Goal: Use online tool/utility

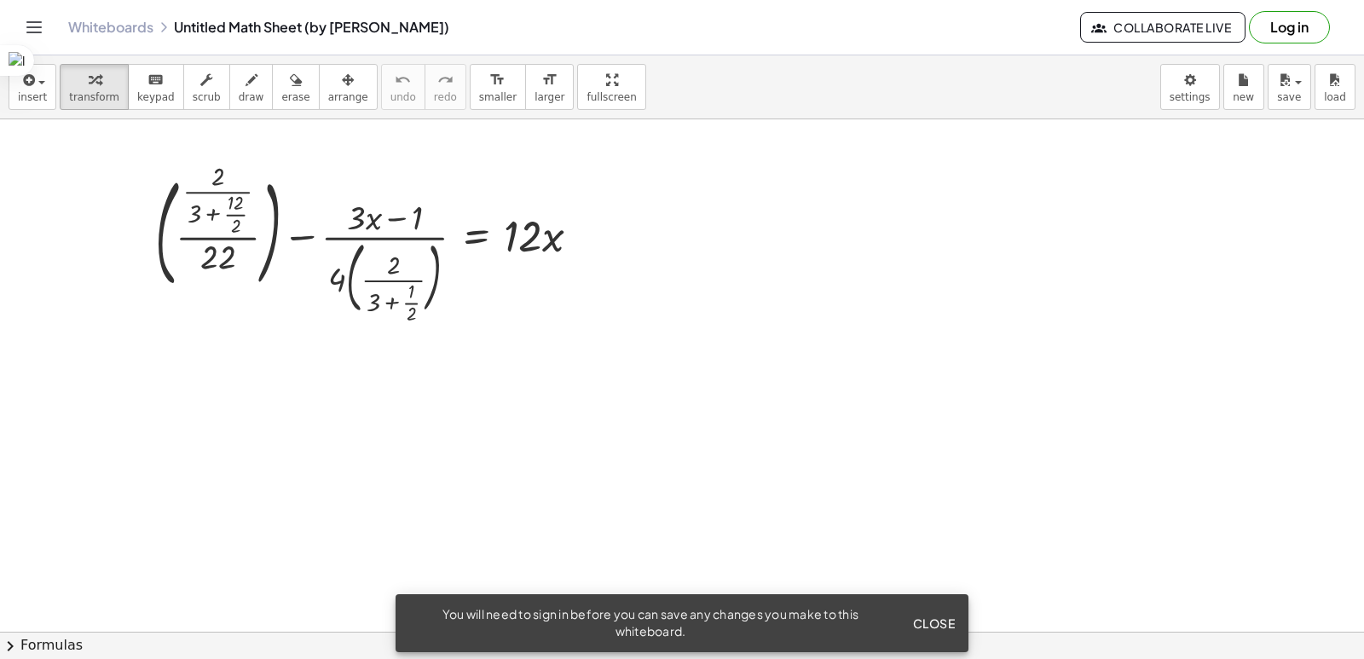
drag, startPoint x: 720, startPoint y: 278, endPoint x: 651, endPoint y: 388, distance: 129.9
click at [208, 213] on div at bounding box center [374, 244] width 455 height 152
click at [208, 213] on div at bounding box center [365, 244] width 474 height 152
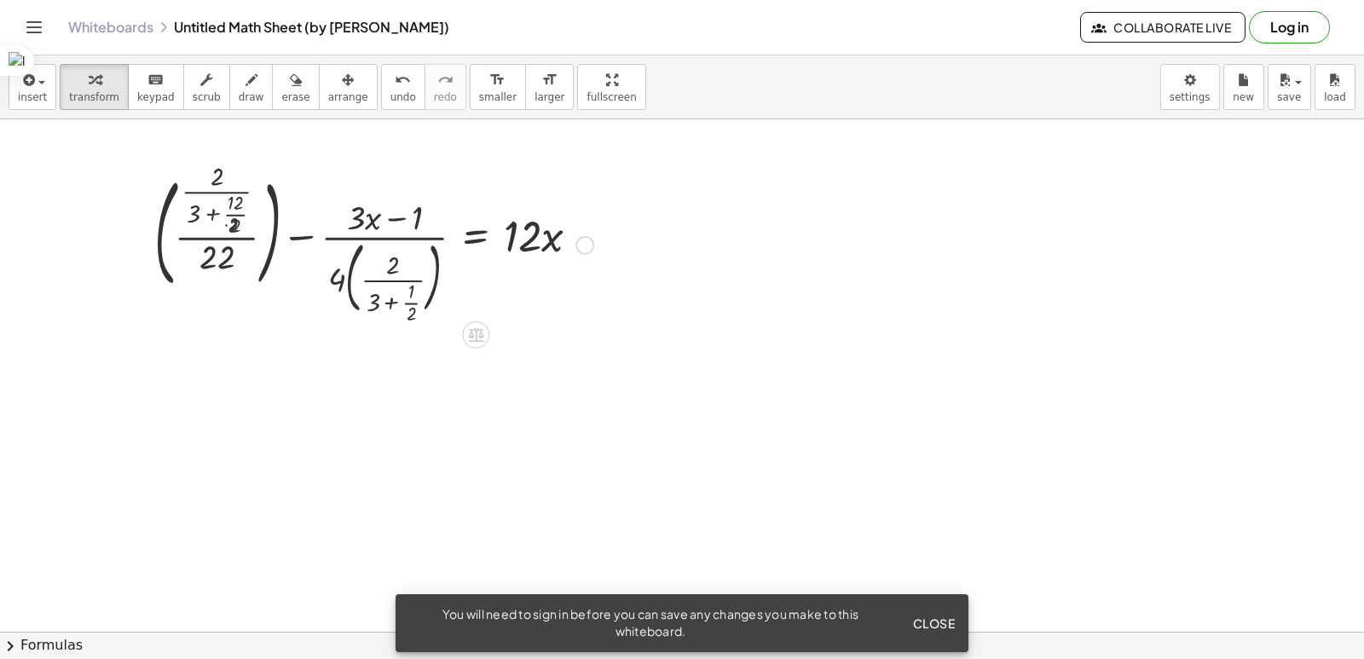
click at [208, 213] on div at bounding box center [365, 244] width 474 height 152
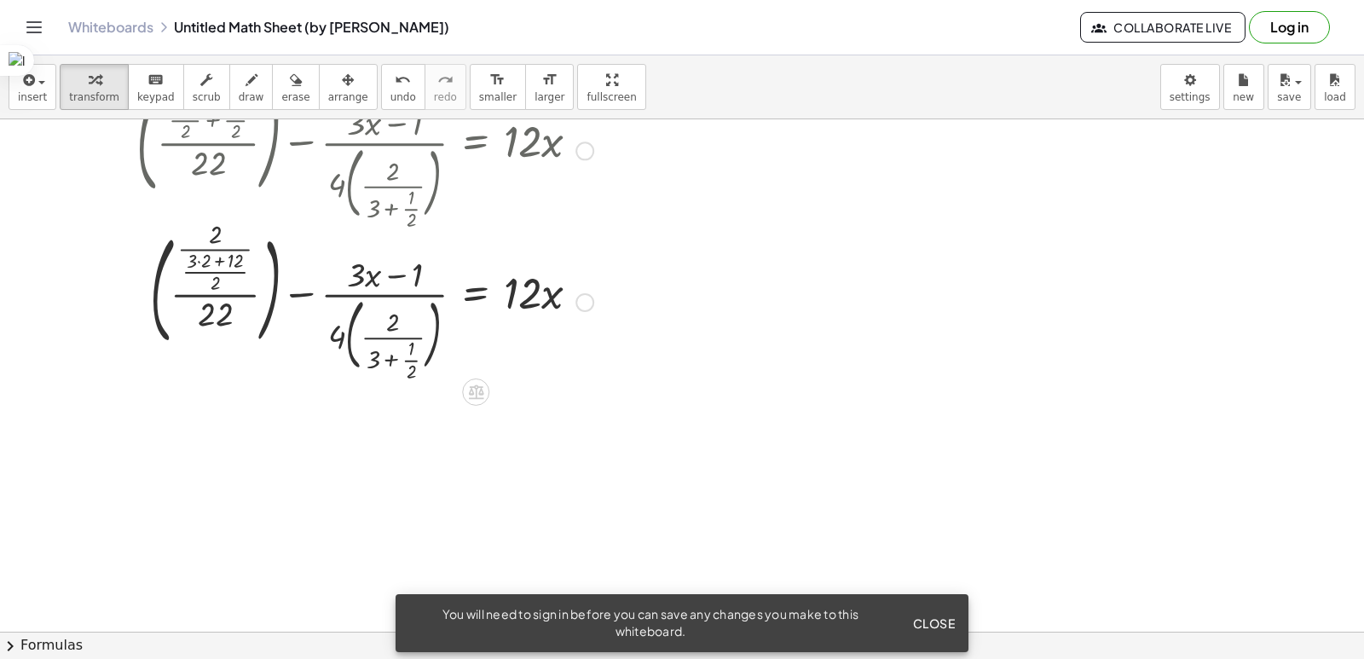
scroll to position [256, 0]
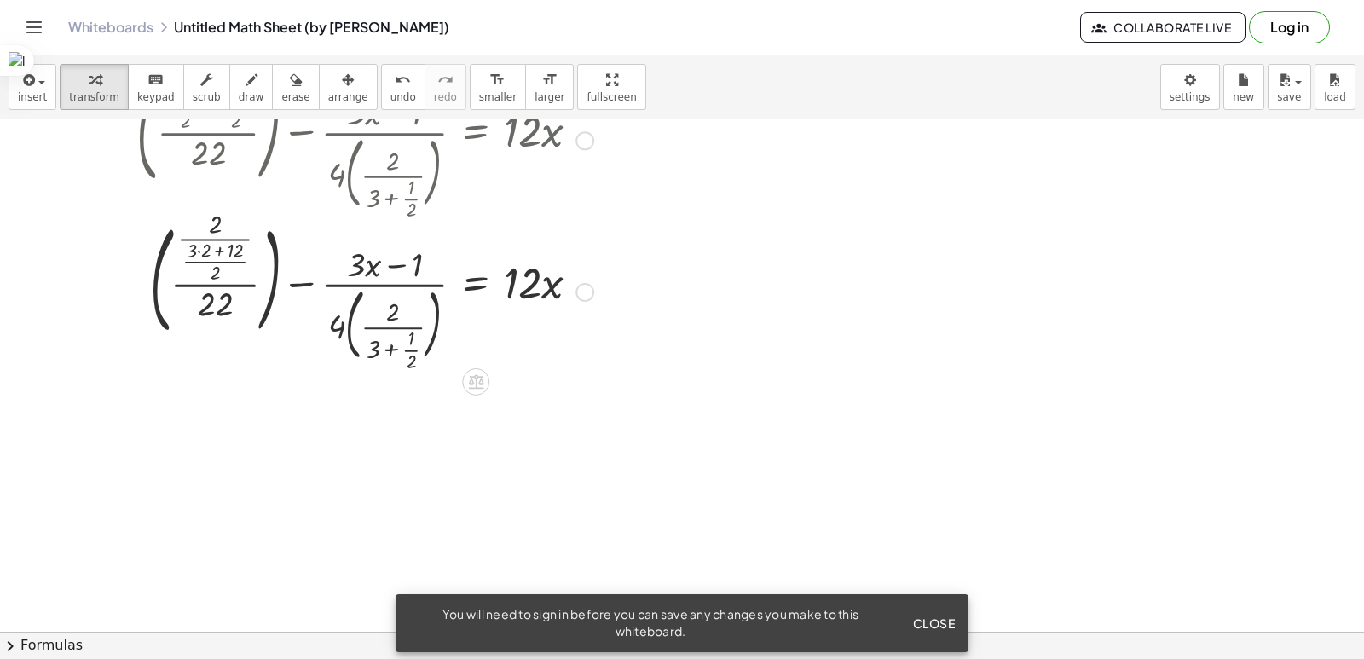
click at [382, 286] on div at bounding box center [365, 291] width 474 height 152
click at [233, 303] on div at bounding box center [365, 291] width 474 height 152
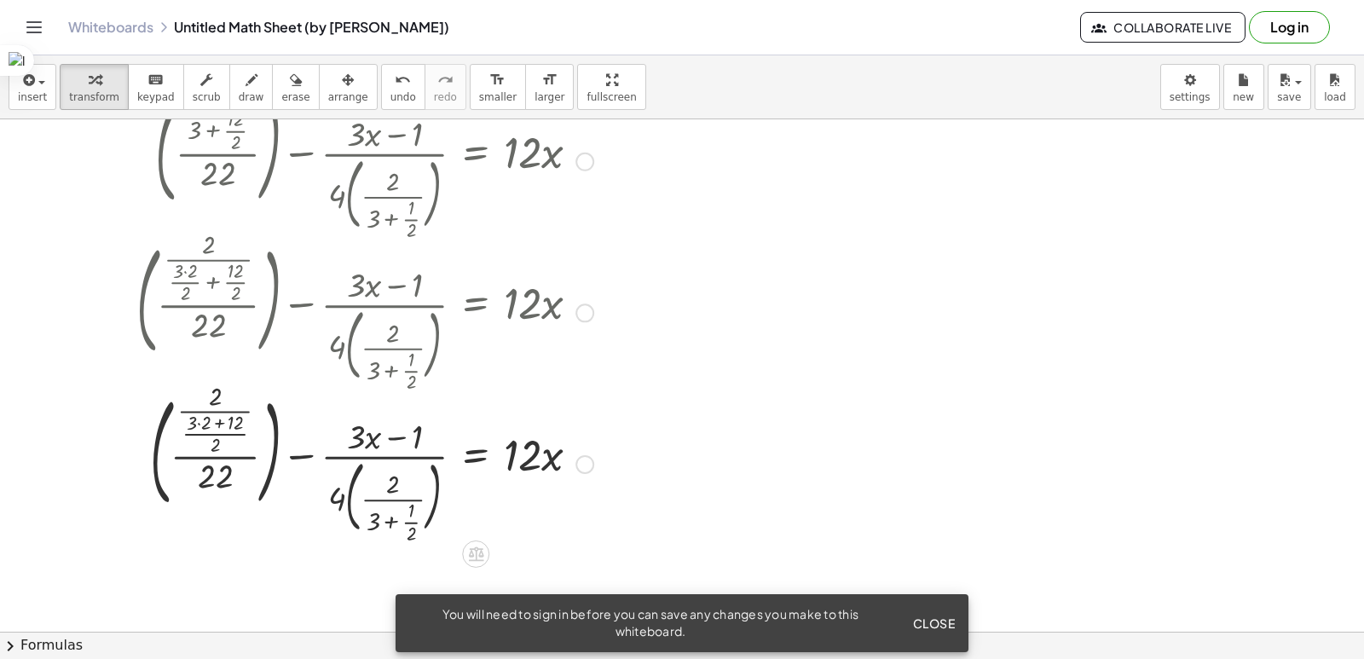
scroll to position [0, 0]
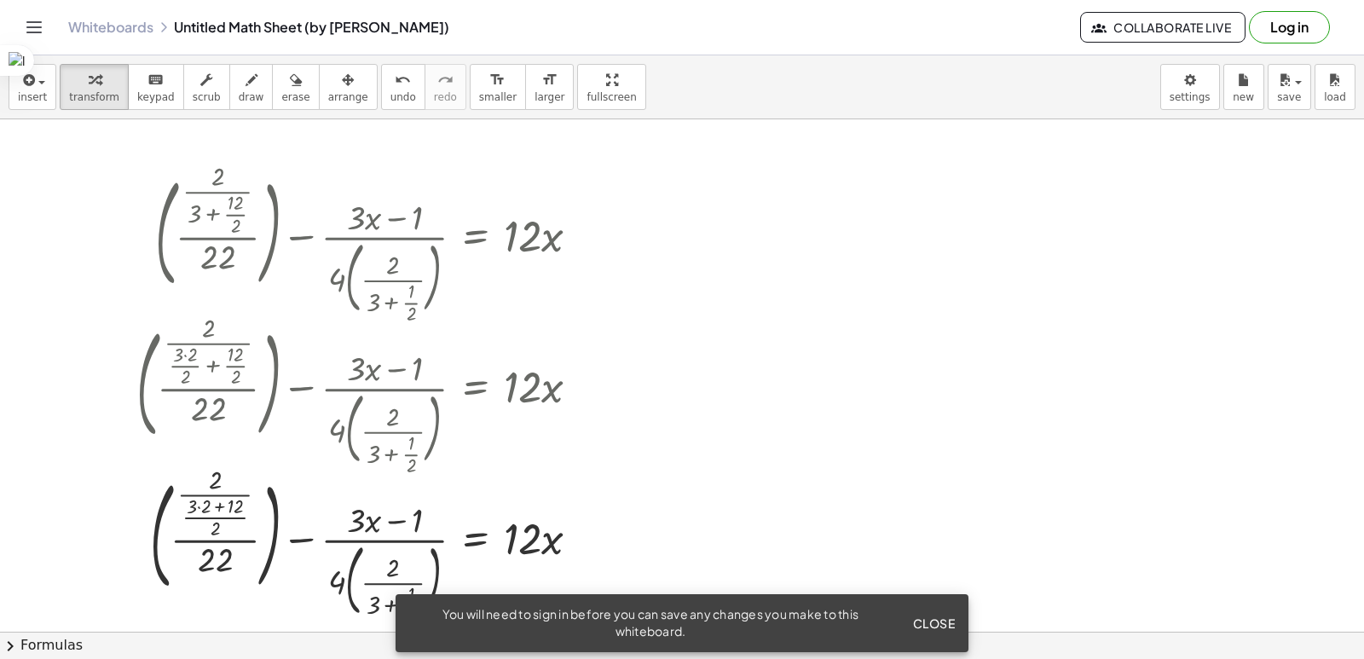
click at [35, 38] on button "Toggle navigation" at bounding box center [33, 27] width 27 height 27
